Goal: Find specific page/section: Find specific page/section

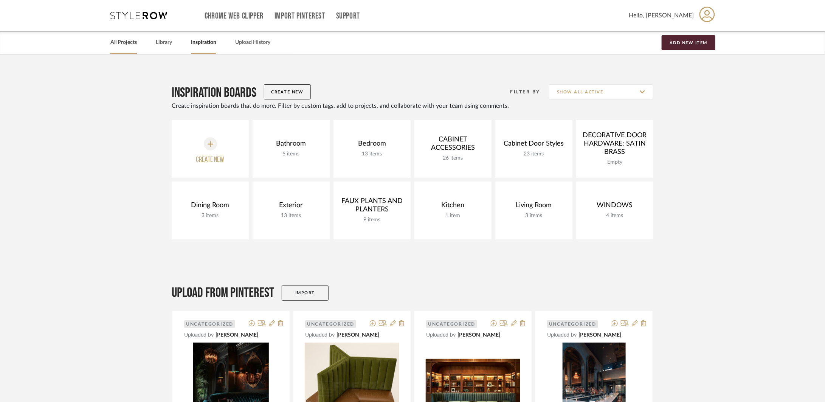
click at [116, 47] on link "All Projects" at bounding box center [123, 42] width 26 height 10
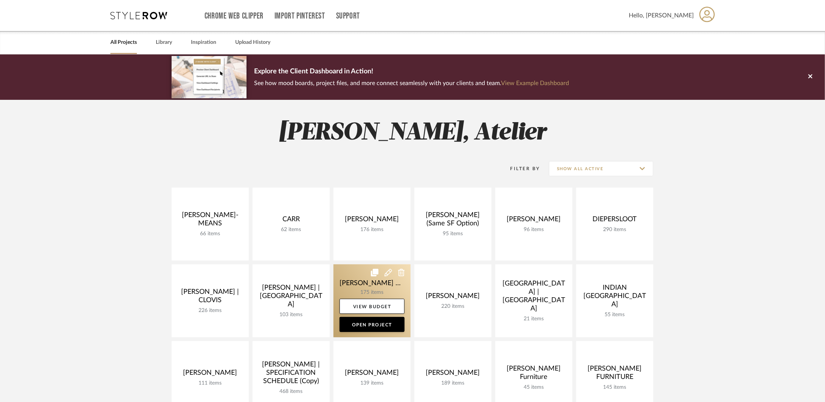
click at [376, 284] on link at bounding box center [371, 300] width 77 height 73
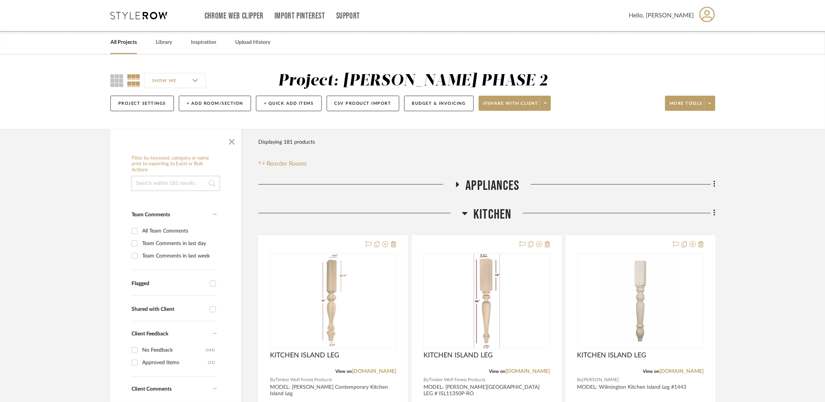
click at [501, 209] on span "Kitchen" at bounding box center [492, 214] width 38 height 16
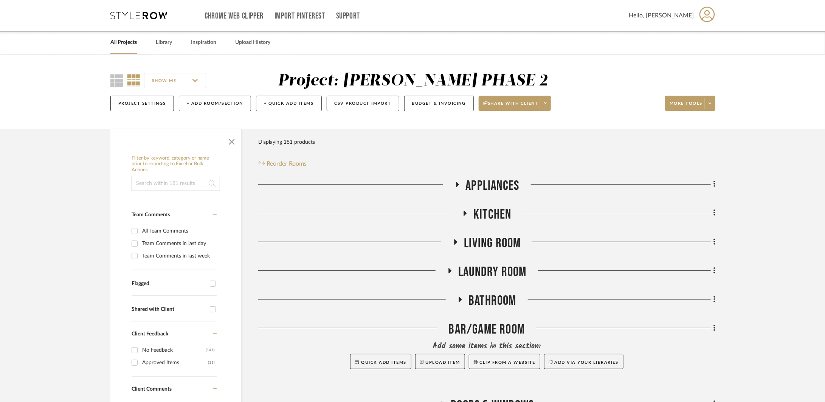
click at [493, 215] on span "Kitchen" at bounding box center [492, 214] width 38 height 16
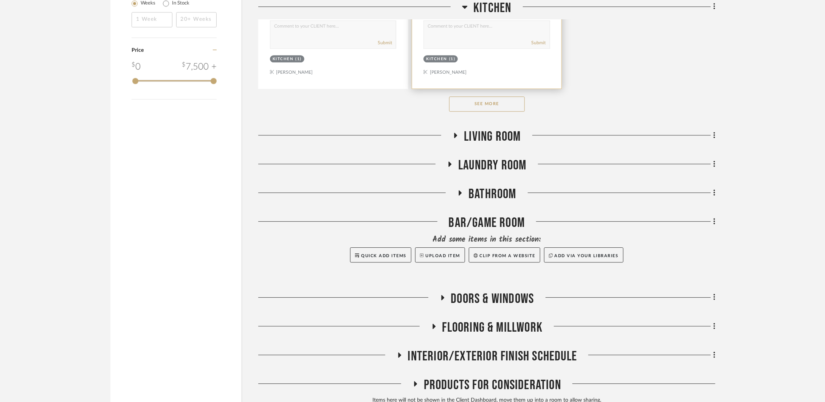
scroll to position [1177, 0]
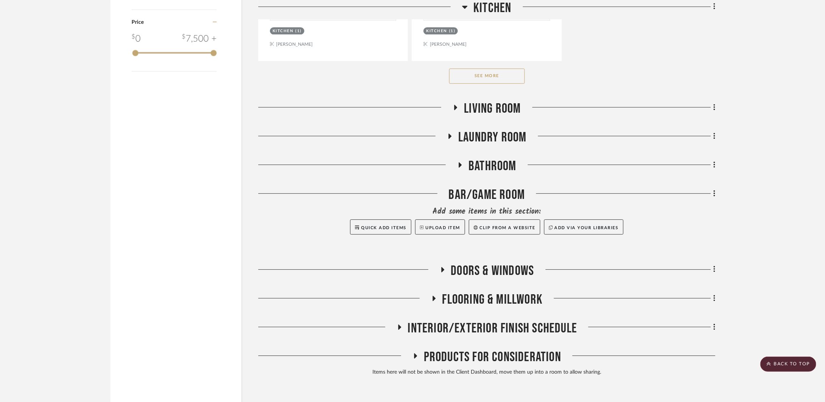
click at [507, 73] on button "See More" at bounding box center [487, 75] width 76 height 15
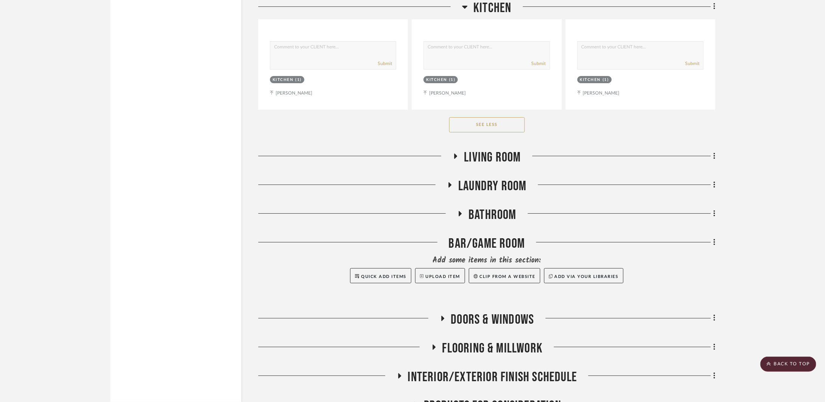
scroll to position [6419, 0]
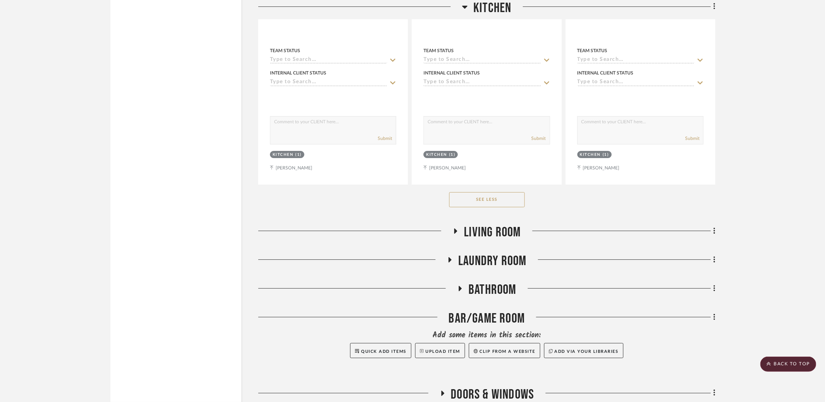
click at [525, 265] on span "Laundry Room" at bounding box center [492, 261] width 68 height 16
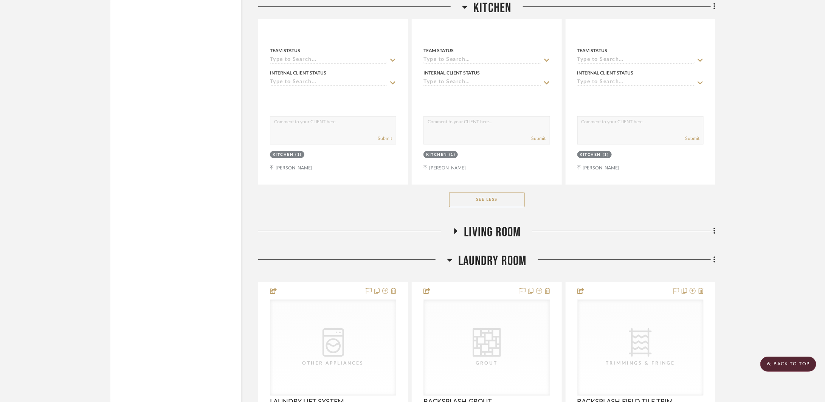
click at [511, 257] on span "Laundry Room" at bounding box center [492, 261] width 68 height 16
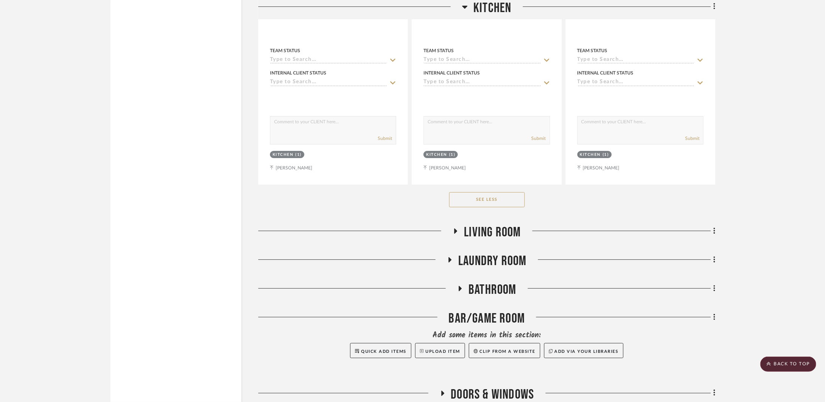
click at [514, 231] on span "Living Room" at bounding box center [492, 232] width 57 height 16
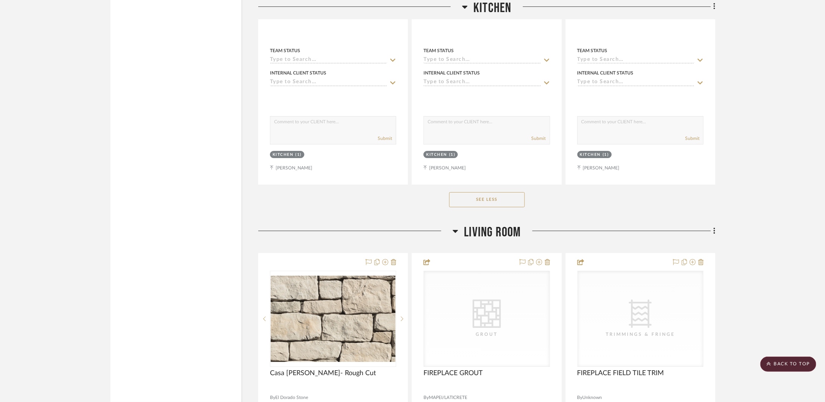
click at [514, 231] on span "Living Room" at bounding box center [492, 232] width 57 height 16
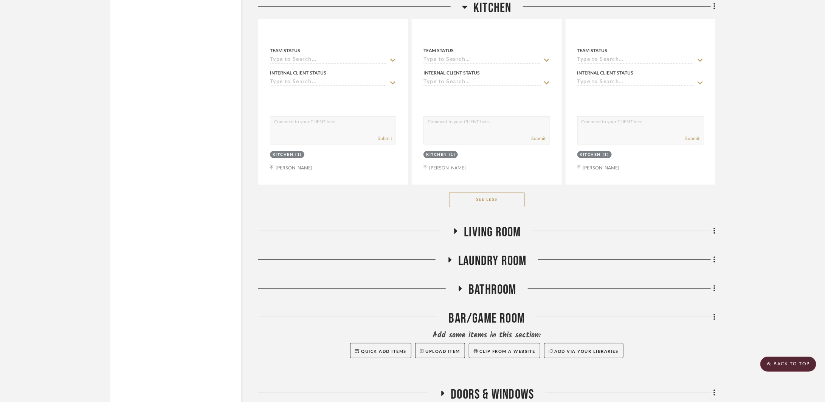
click at [507, 283] on span "Bathroom" at bounding box center [492, 290] width 48 height 16
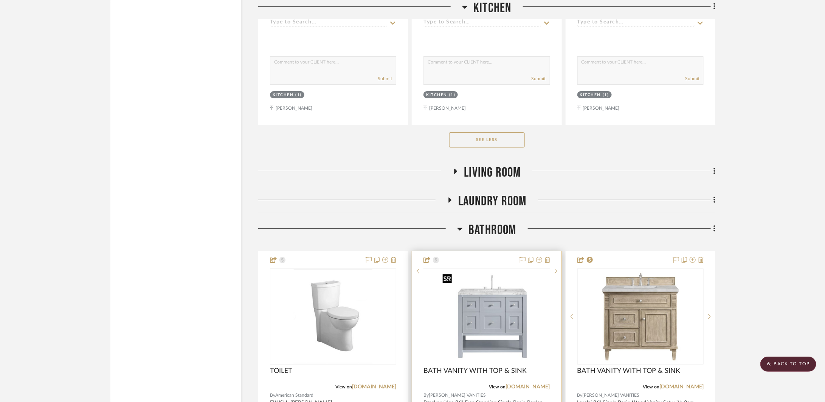
scroll to position [6543, 0]
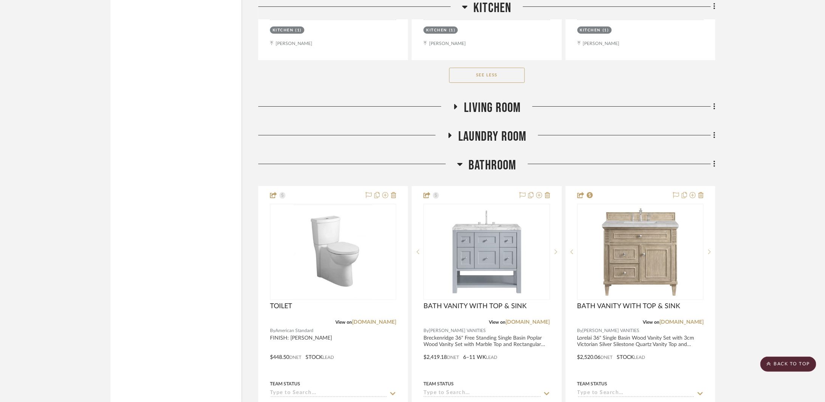
click at [512, 167] on span "Bathroom" at bounding box center [492, 165] width 48 height 16
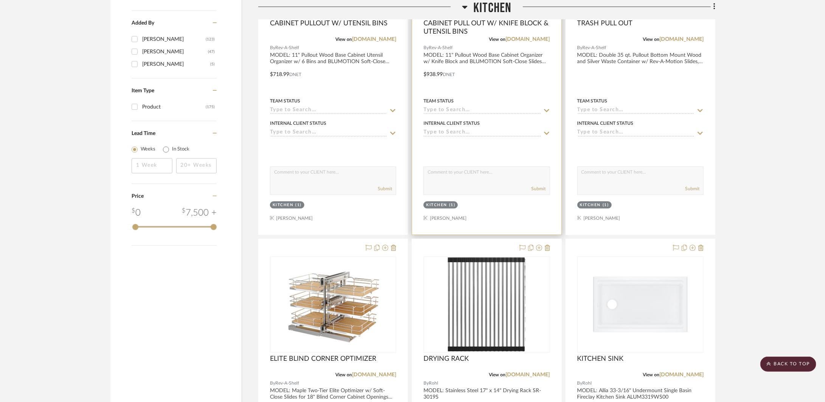
scroll to position [1033, 0]
